Goal: Task Accomplishment & Management: Manage account settings

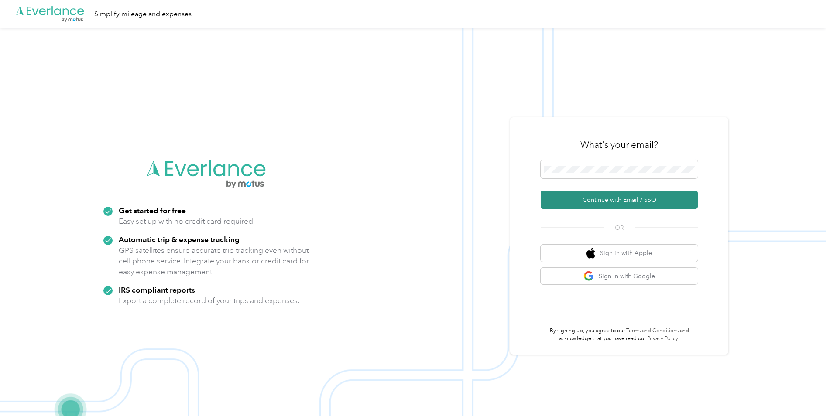
click at [628, 192] on button "Continue with Email / SSO" at bounding box center [619, 200] width 157 height 18
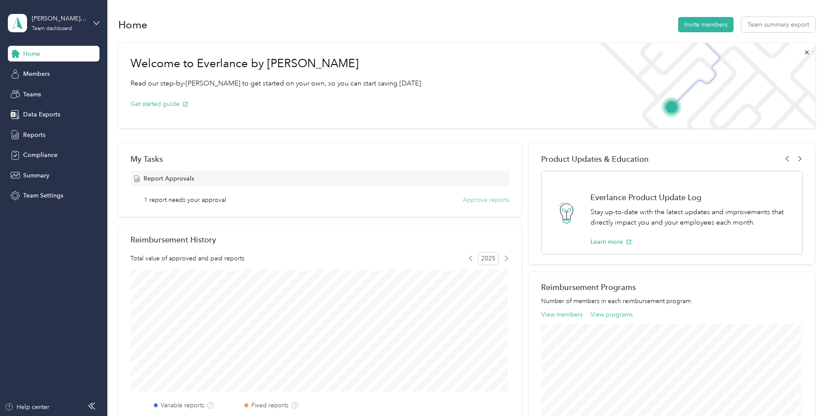
click at [475, 199] on button "Approve reports" at bounding box center [485, 199] width 47 height 9
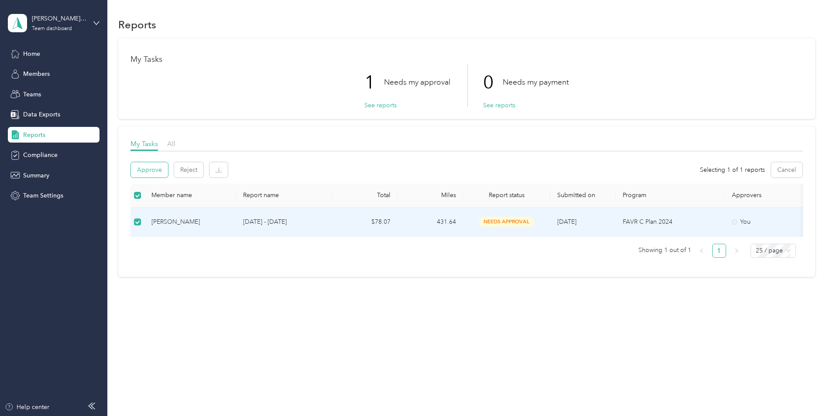
click at [147, 165] on button "Approve" at bounding box center [149, 169] width 37 height 15
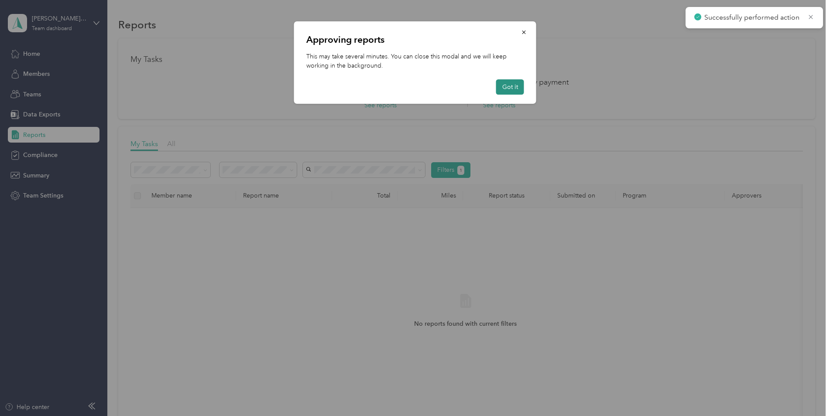
click at [512, 85] on button "Got it" at bounding box center [510, 86] width 28 height 15
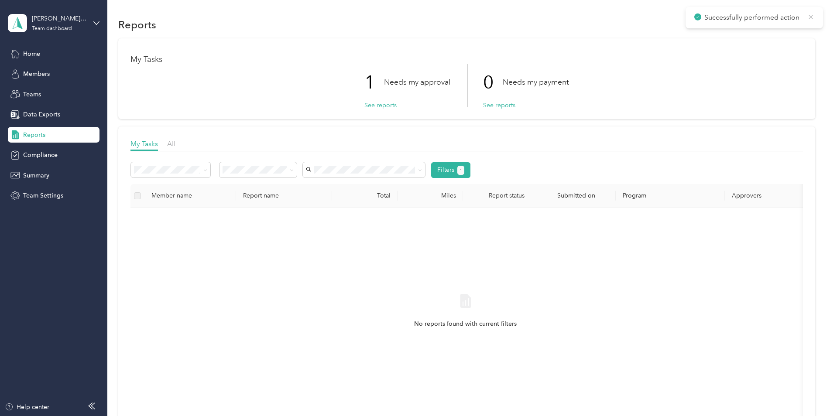
click at [812, 14] on icon at bounding box center [810, 17] width 7 height 8
